Goal: Register for event/course

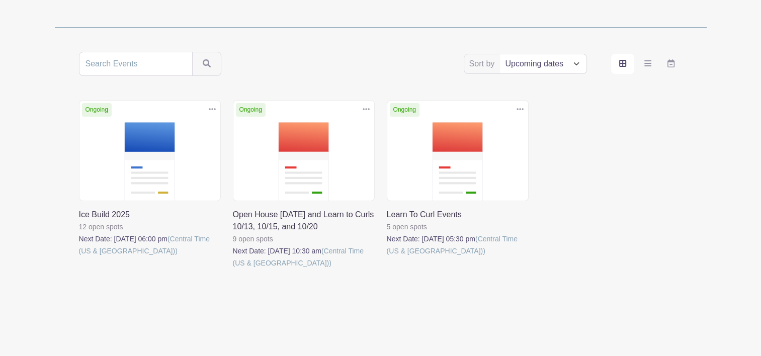
scroll to position [163, 0]
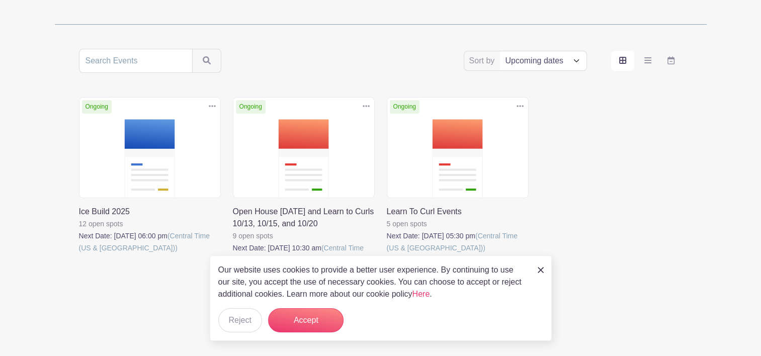
click at [79, 254] on link at bounding box center [79, 254] width 0 height 0
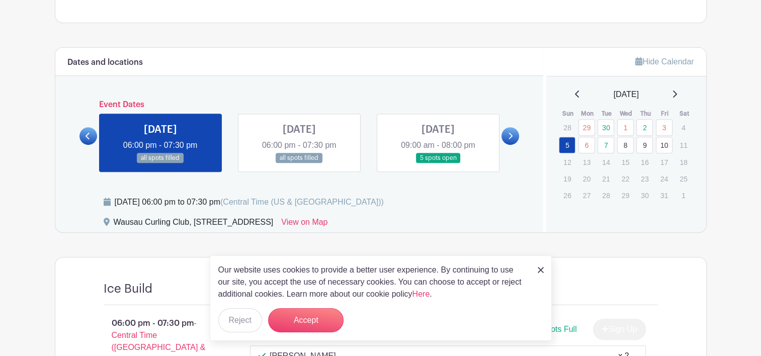
scroll to position [369, 0]
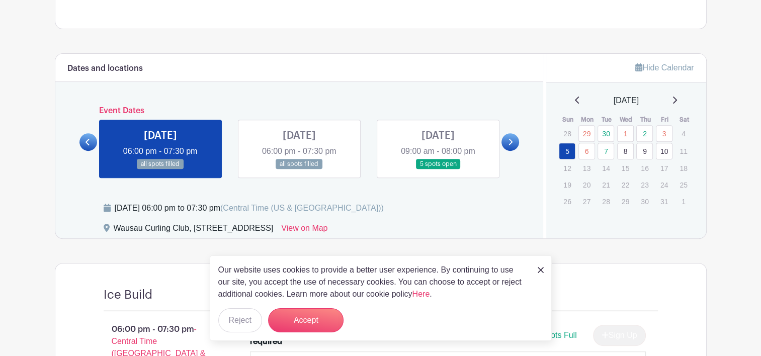
click at [299, 170] on link at bounding box center [299, 170] width 0 height 0
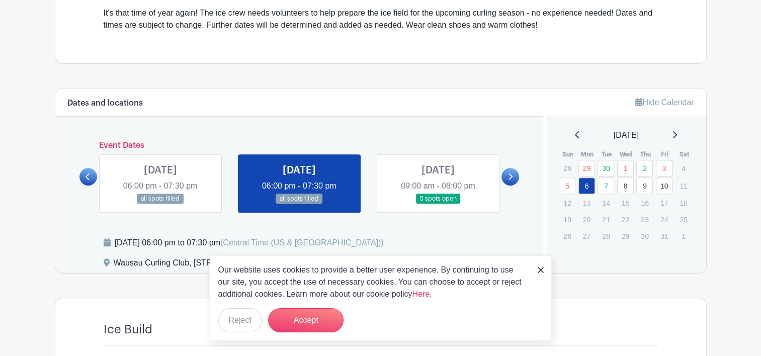
scroll to position [328, 0]
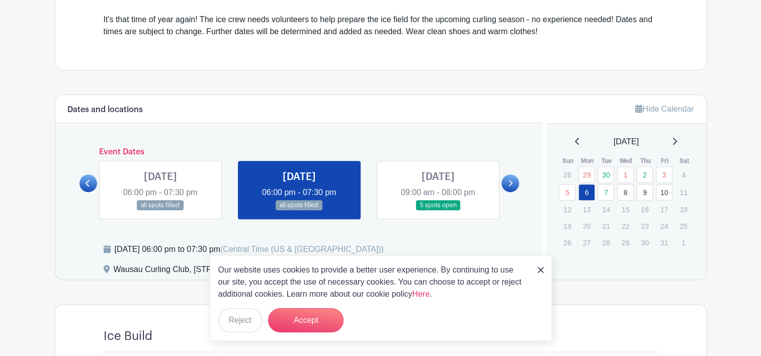
click at [438, 211] on link at bounding box center [438, 211] width 0 height 0
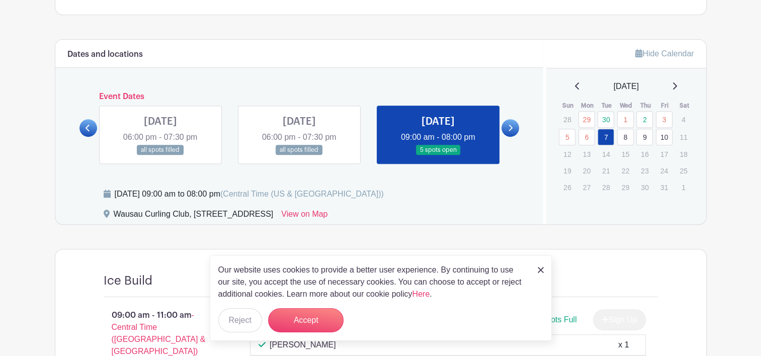
scroll to position [368, 0]
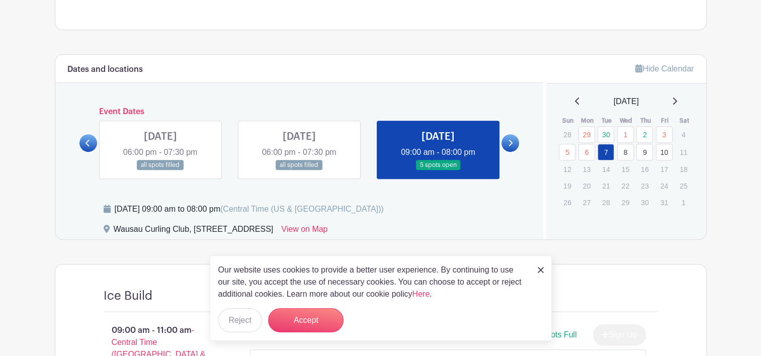
click at [511, 139] on icon at bounding box center [510, 143] width 5 height 8
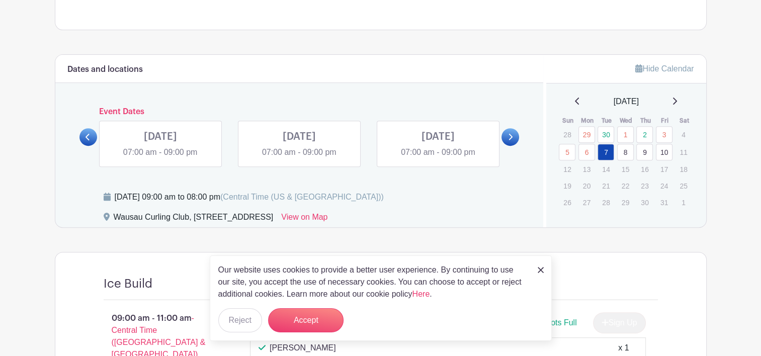
click at [161, 159] on link at bounding box center [161, 159] width 0 height 0
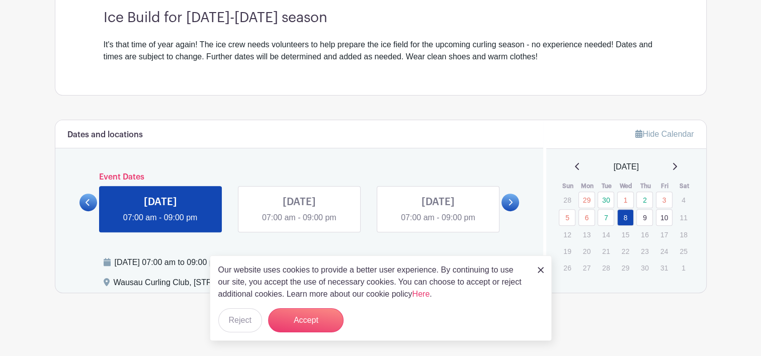
scroll to position [301, 0]
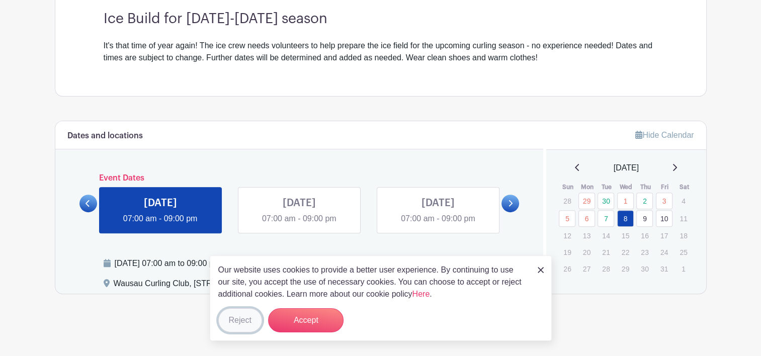
click at [247, 317] on button "Reject" at bounding box center [240, 321] width 44 height 24
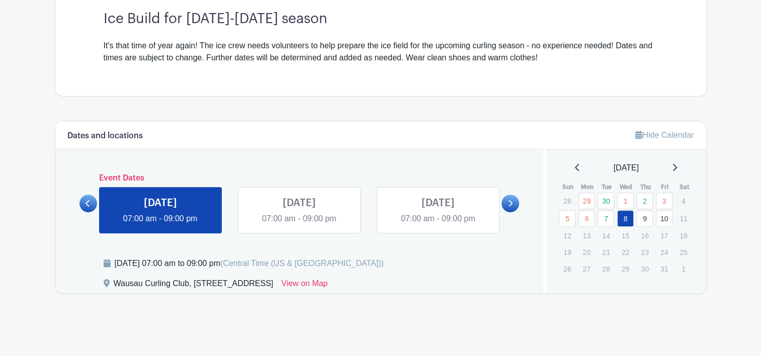
click at [299, 225] on link at bounding box center [299, 225] width 0 height 0
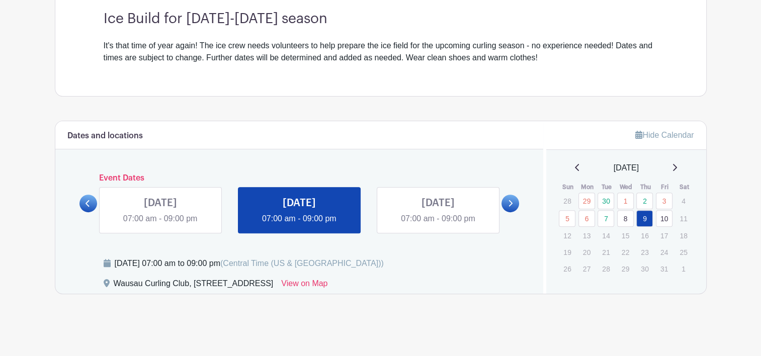
click at [438, 225] on link at bounding box center [438, 225] width 0 height 0
